Goal: Entertainment & Leisure: Consume media (video, audio)

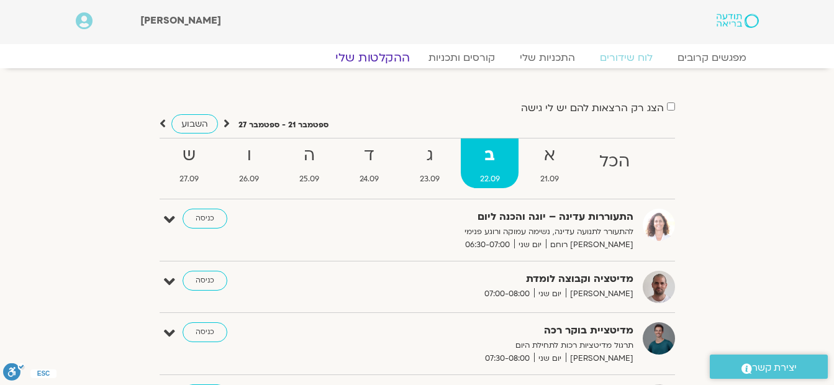
click at [392, 61] on link "ההקלטות שלי" at bounding box center [373, 57] width 104 height 15
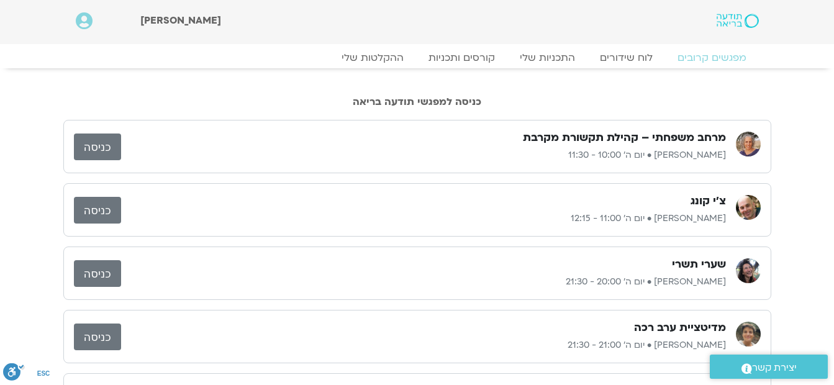
click at [801, 118] on div "מרחב משפחתי – קהילת תקשורת מקרבת [PERSON_NAME] • יום ה׳ 10:00 - 11:30 כניסה צ'י…" at bounding box center [417, 305] width 834 height 383
click at [640, 56] on link "לוח שידורים" at bounding box center [626, 57] width 93 height 15
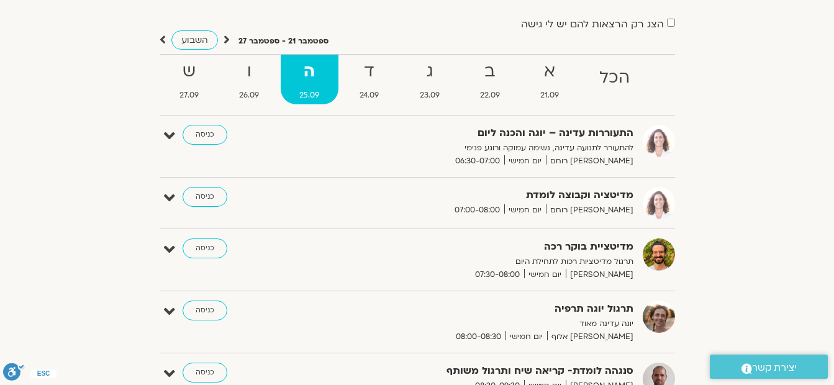
scroll to position [124, 0]
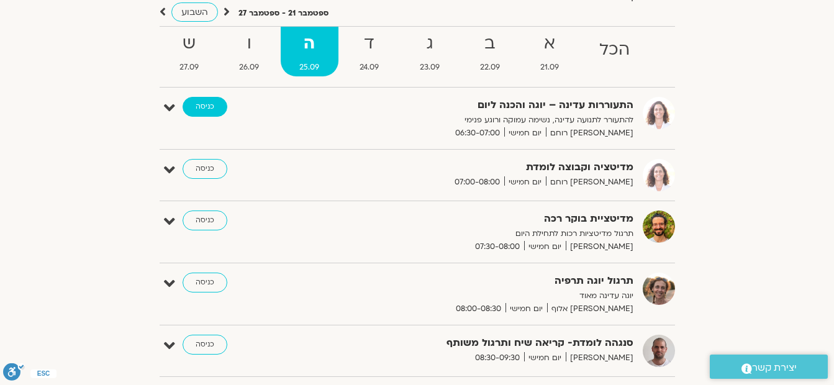
click at [214, 105] on link "כניסה" at bounding box center [205, 107] width 45 height 20
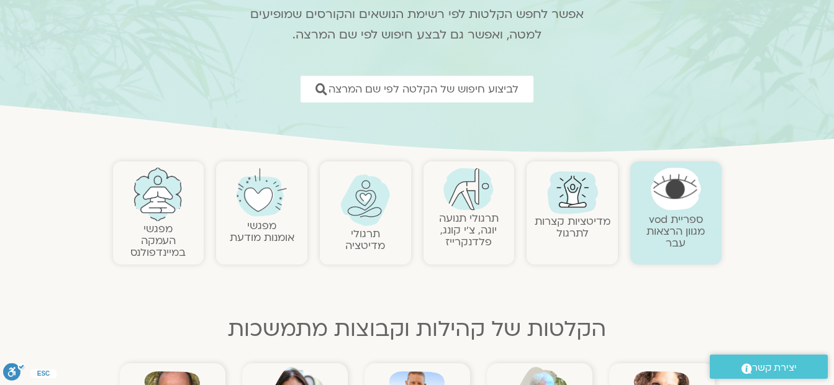
scroll to position [124, 0]
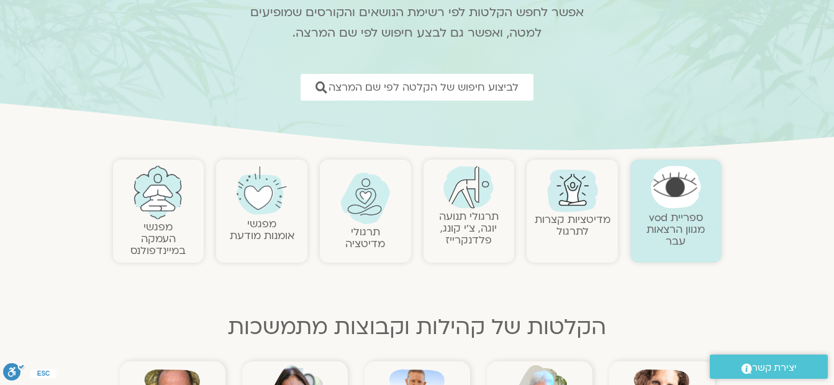
click at [452, 236] on link "תרגולי תנועה יוגה, צ׳י קונג, פלדנקרייז" at bounding box center [469, 228] width 60 height 38
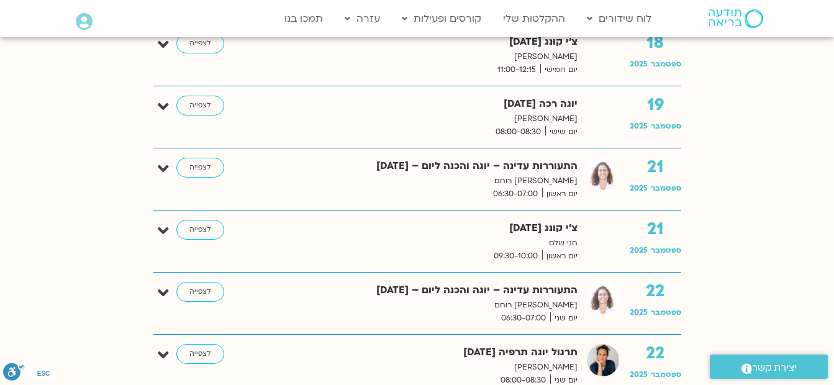
scroll to position [1615, 0]
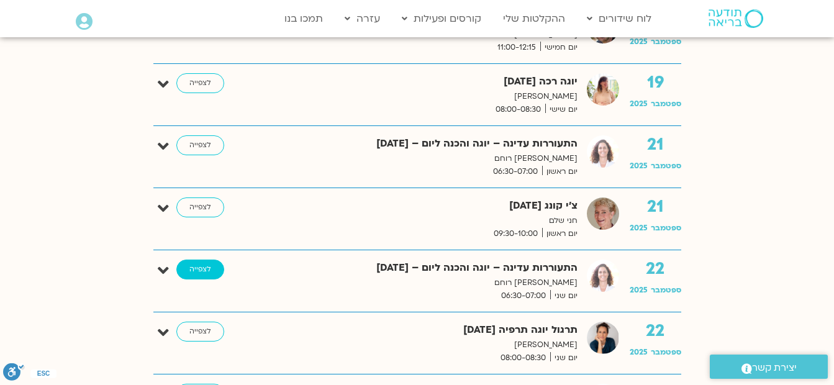
click at [210, 269] on link "לצפייה" at bounding box center [200, 270] width 48 height 20
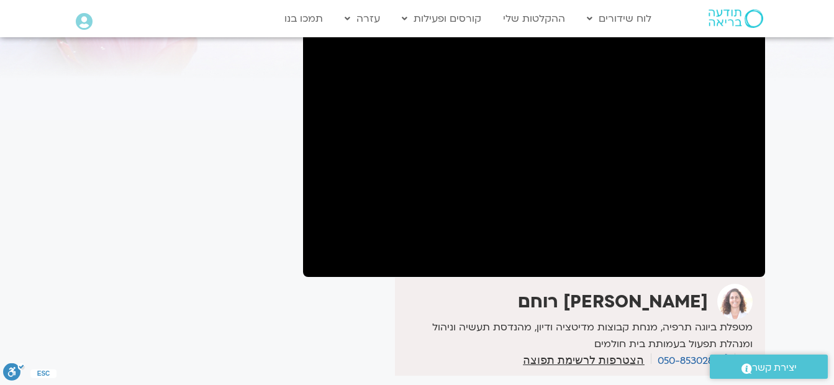
scroll to position [124, 0]
